Goal: Find specific page/section: Find specific page/section

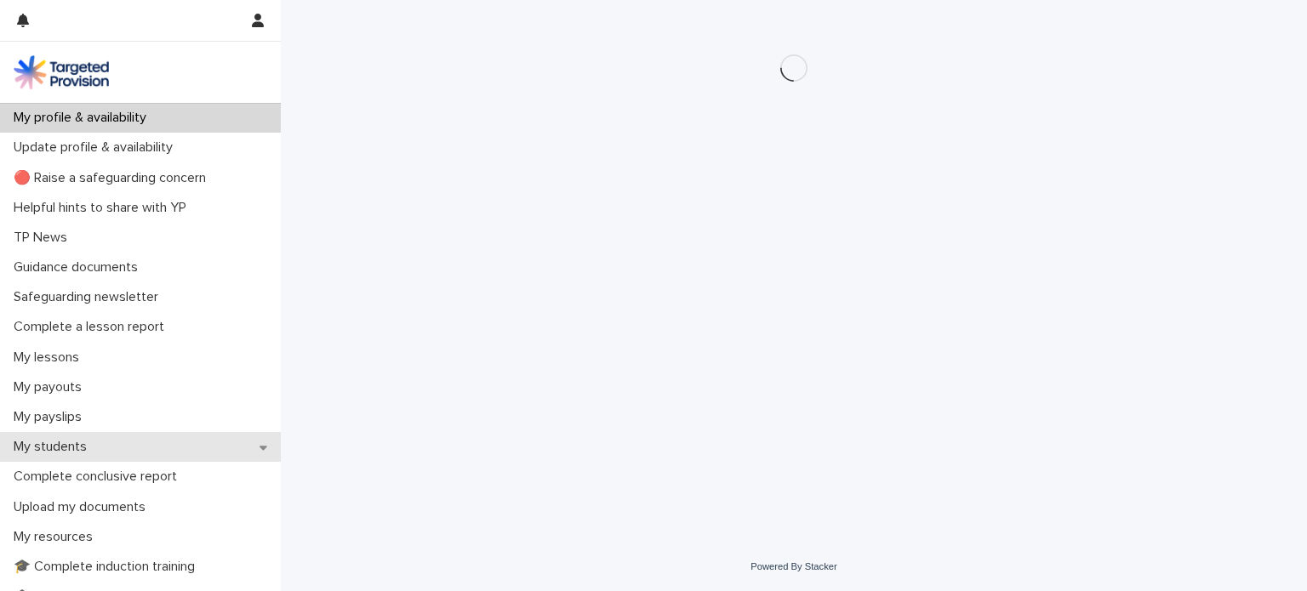
click at [84, 440] on p "My students" at bounding box center [54, 447] width 94 height 16
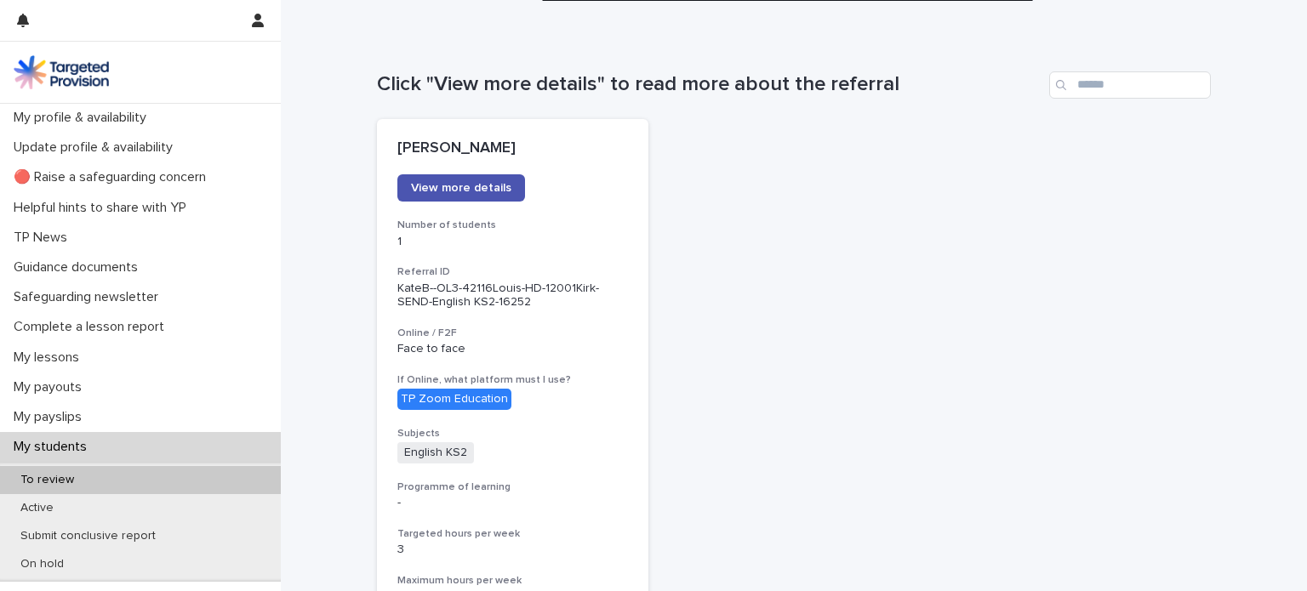
scroll to position [138, 0]
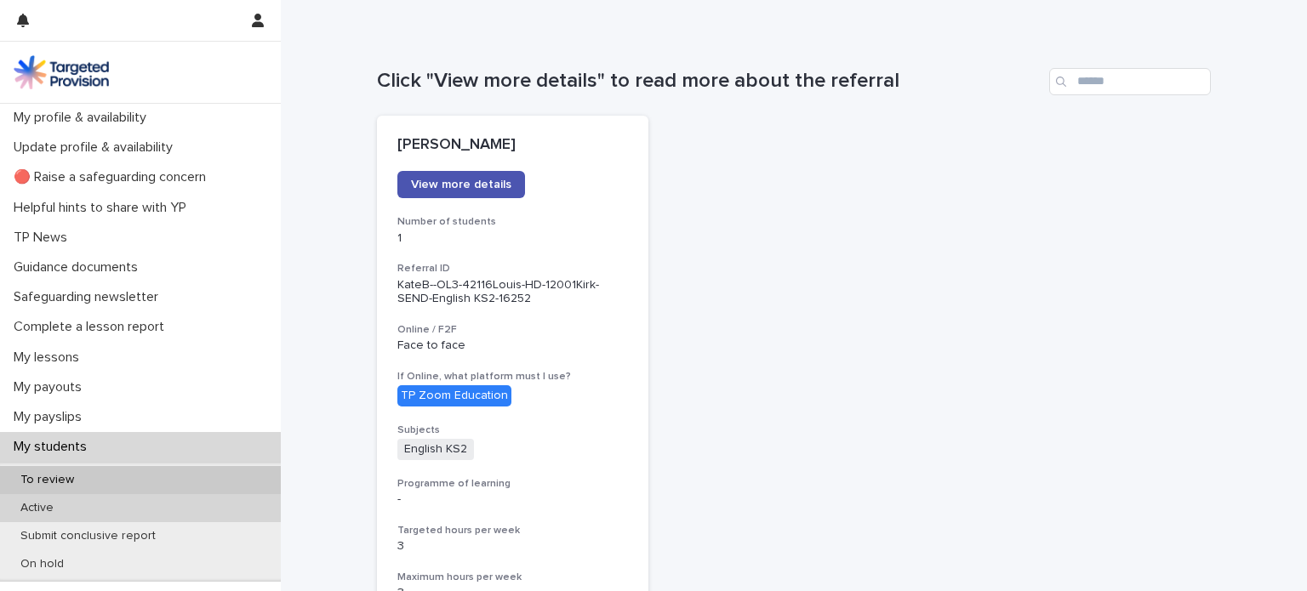
click at [91, 511] on div "Active" at bounding box center [140, 508] width 281 height 28
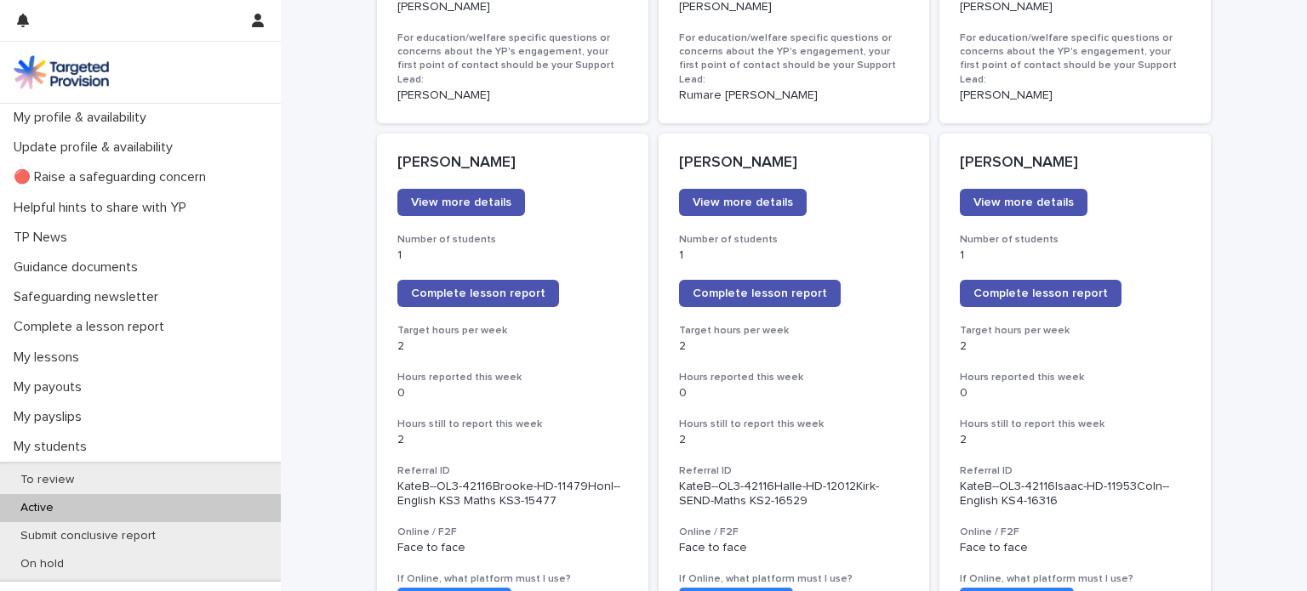
scroll to position [1362, 0]
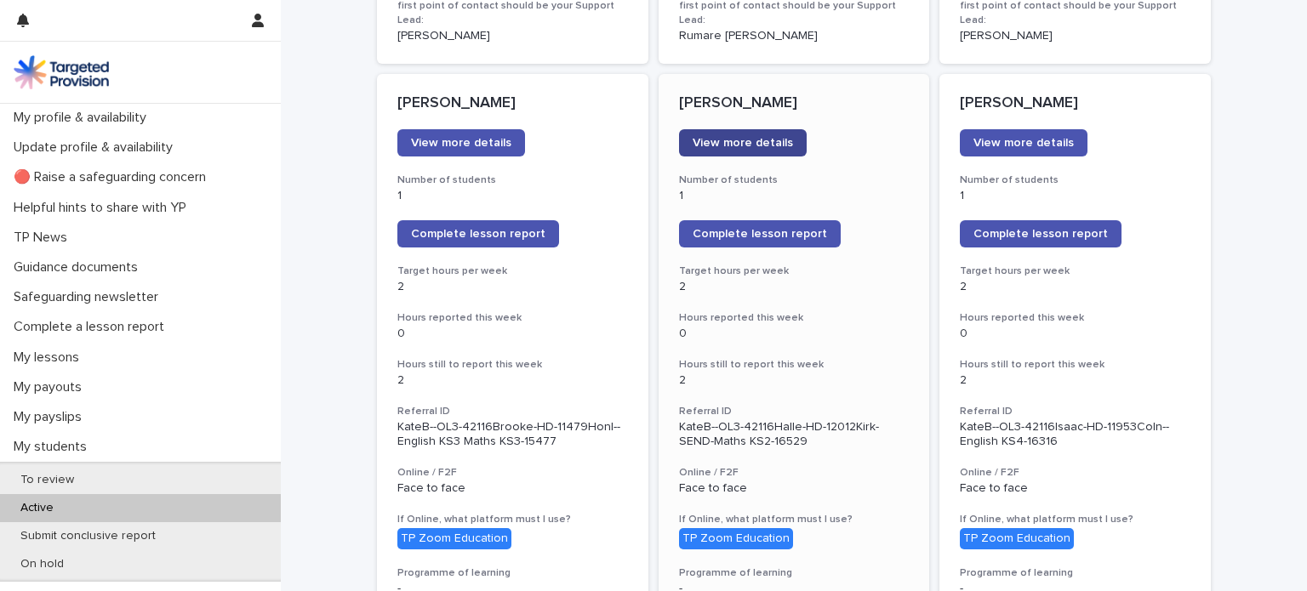
click at [761, 129] on link "View more details" at bounding box center [743, 142] width 128 height 27
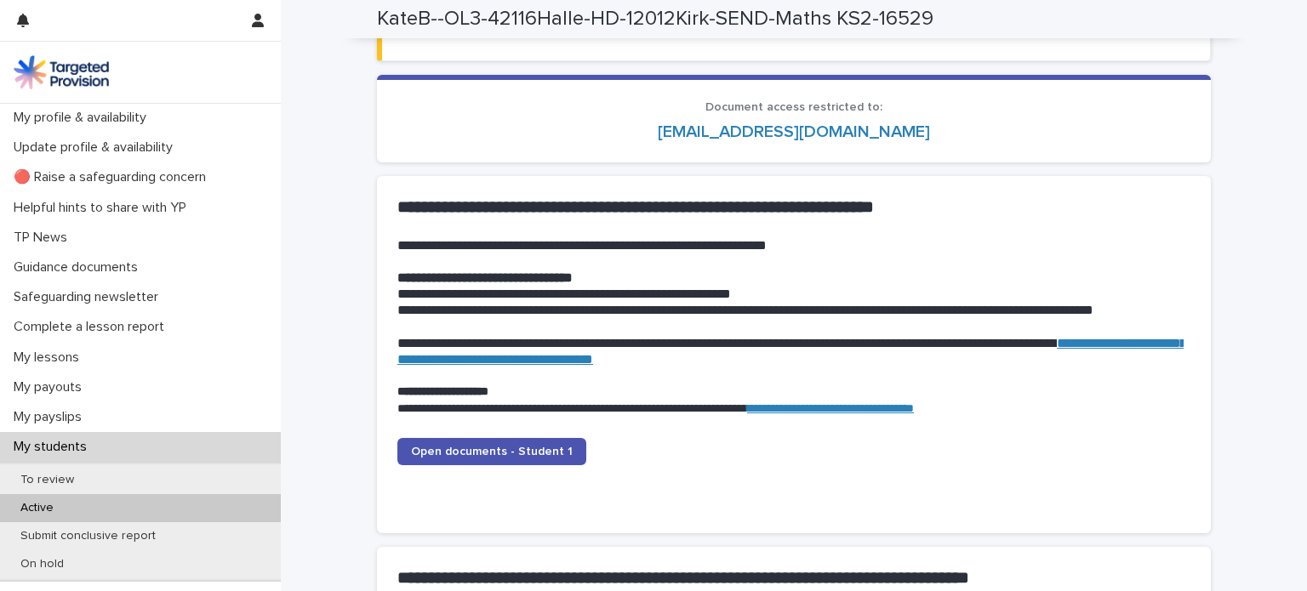
scroll to position [1516, 0]
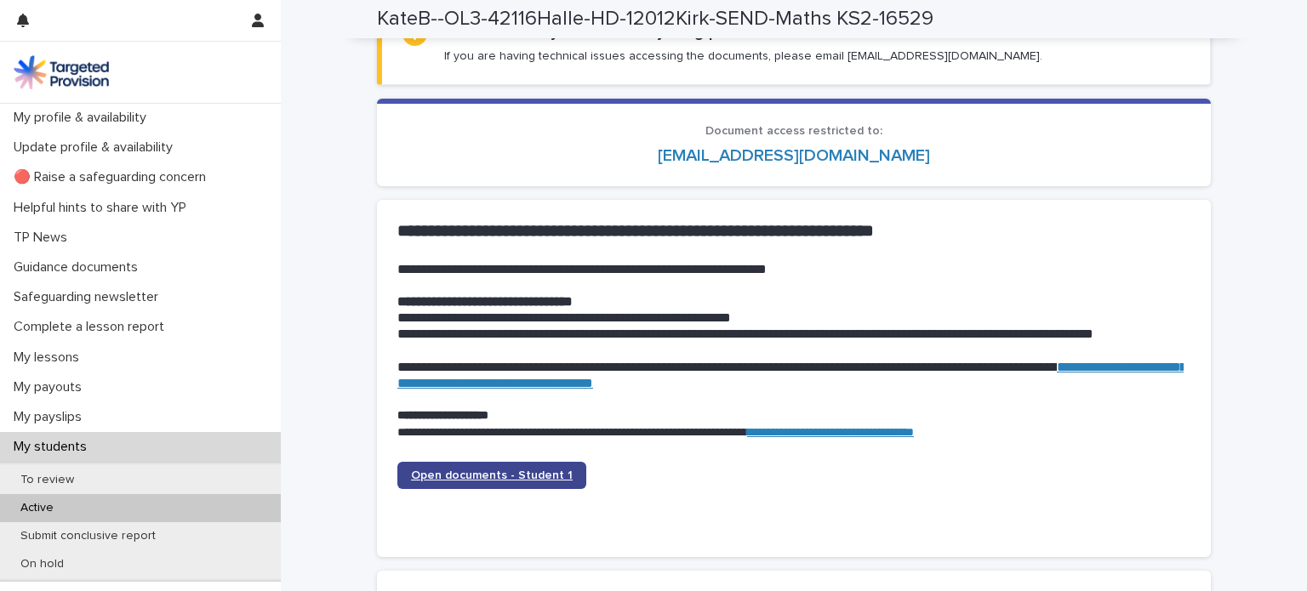
click at [487, 462] on link "Open documents - Student 1" at bounding box center [491, 475] width 189 height 27
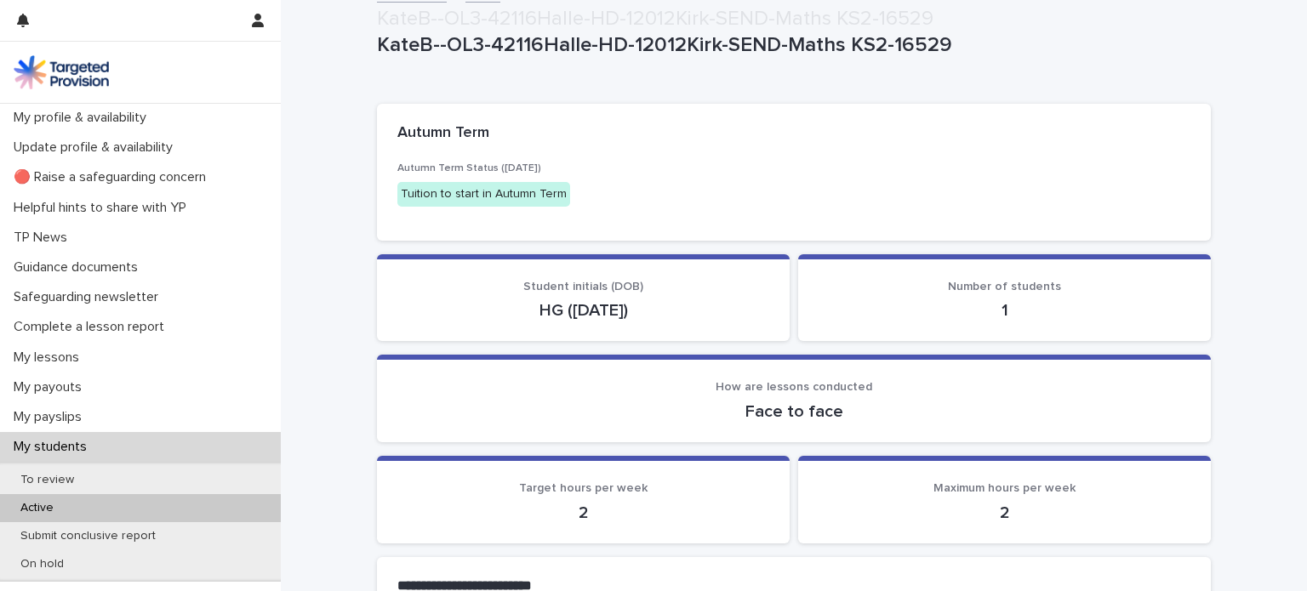
scroll to position [538, 0]
